Goal: Task Accomplishment & Management: Manage account settings

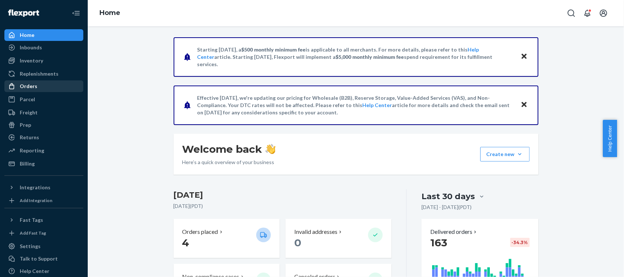
click at [39, 84] on div "Orders" at bounding box center [43, 86] width 77 height 10
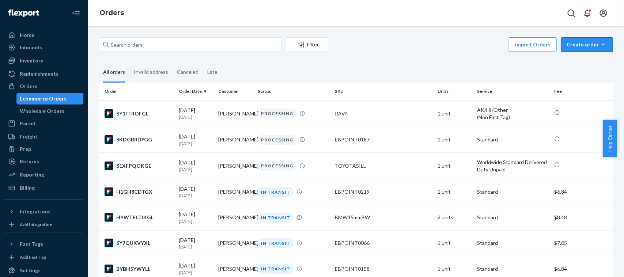
click at [568, 48] on div "Create order" at bounding box center [587, 44] width 41 height 7
click at [569, 60] on span "Ecommerce order" at bounding box center [591, 62] width 45 height 5
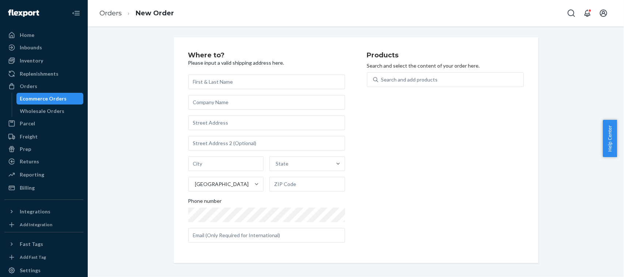
click at [236, 83] on input "text" at bounding box center [266, 82] width 157 height 15
click at [236, 83] on input "[PERSON_NAME]" at bounding box center [266, 82] width 157 height 15
type input "[PERSON_NAME]"
click at [243, 119] on input "text" at bounding box center [266, 123] width 157 height 15
paste input "[STREET_ADDRESS][PERSON_NAME]"
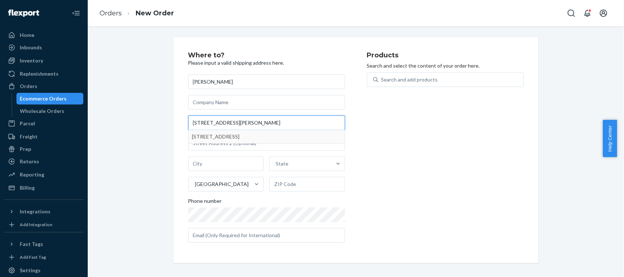
type input "[STREET_ADDRESS][PERSON_NAME]"
type input "Beaumont"
type input "77713"
type input "[STREET_ADDRESS]"
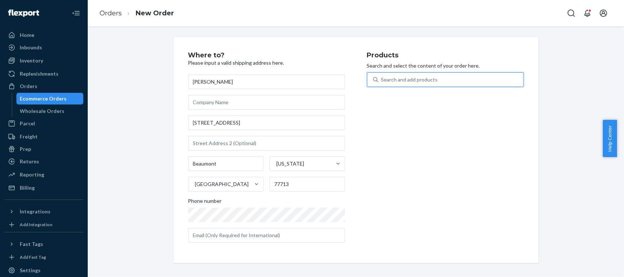
click at [402, 82] on div "Search and add products" at bounding box center [409, 79] width 57 height 7
click at [382, 82] on input "0 results available. Use Up and Down to choose options, press Enter to select t…" at bounding box center [381, 79] width 1 height 7
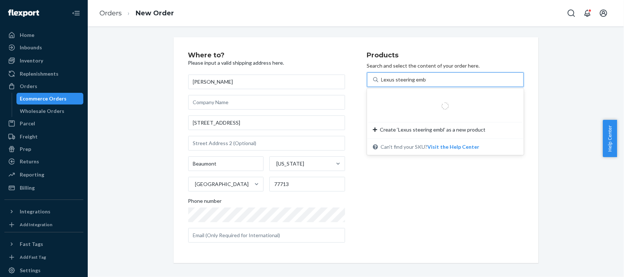
type input "Lexus steering emblem"
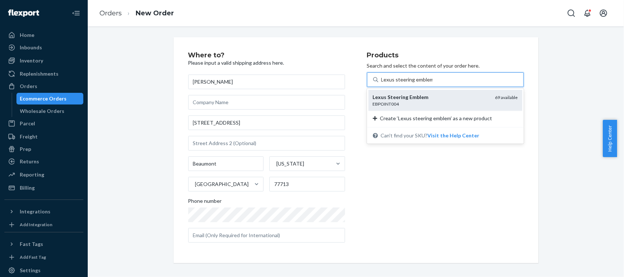
click at [406, 91] on div "Lexus Steering Emblem EBPOINT004 69 available" at bounding box center [445, 100] width 154 height 21
click at [406, 83] on input "Lexus steering emblem" at bounding box center [407, 79] width 52 height 7
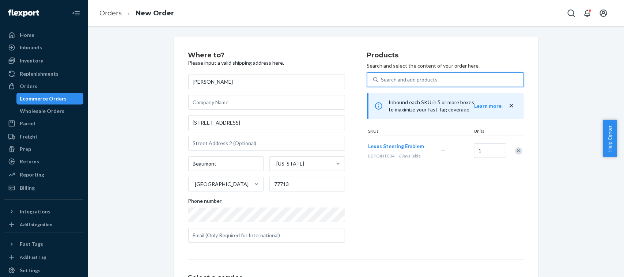
scroll to position [92, 0]
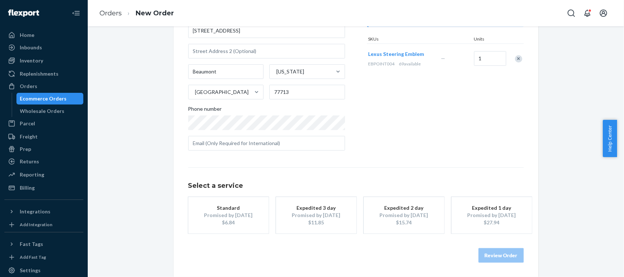
click at [230, 220] on div "$6.84" at bounding box center [228, 222] width 58 height 7
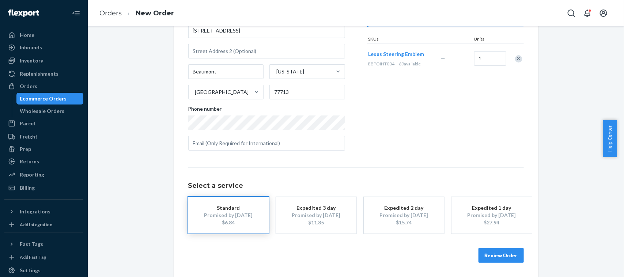
click at [498, 251] on button "Review Order" at bounding box center [500, 255] width 45 height 15
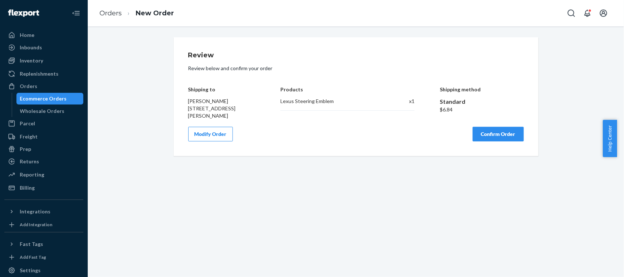
scroll to position [0, 0]
click at [493, 133] on button "Confirm Order" at bounding box center [498, 134] width 51 height 15
